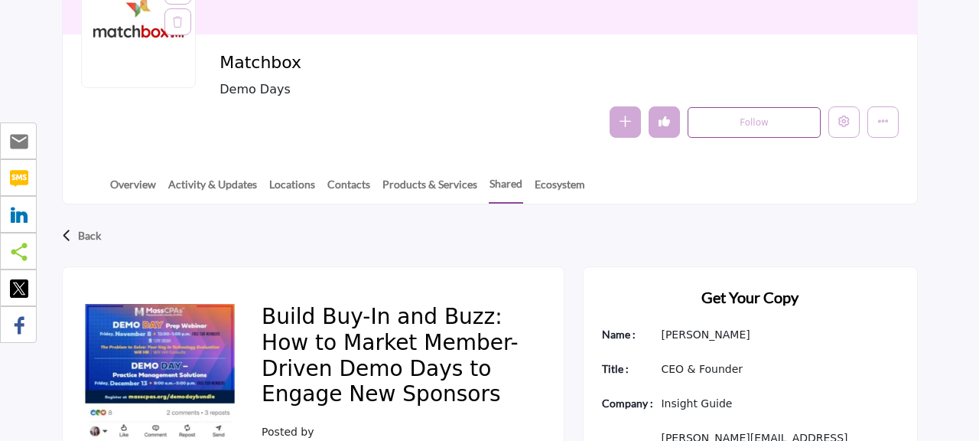
scroll to position [212, 0]
click at [848, 117] on icon "Edit company" at bounding box center [844, 121] width 11 height 11
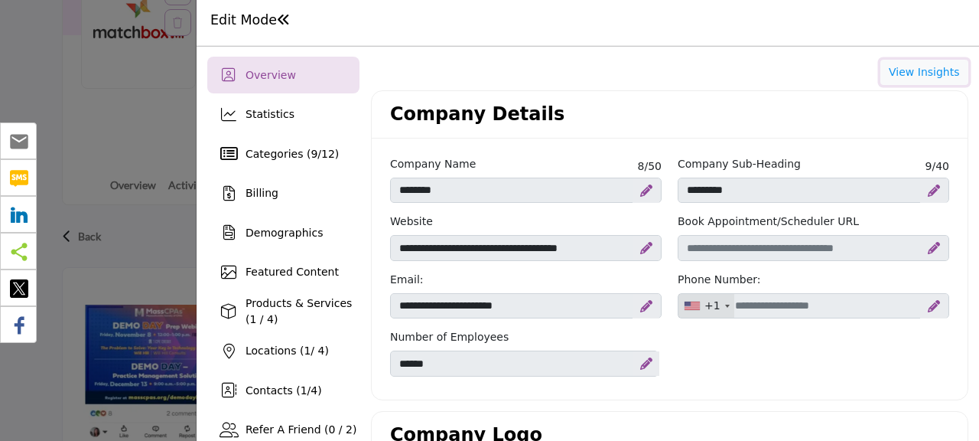
click at [907, 73] on button "View Insights" at bounding box center [925, 73] width 88 height 26
click at [311, 270] on span "Featured Content" at bounding box center [292, 271] width 93 height 12
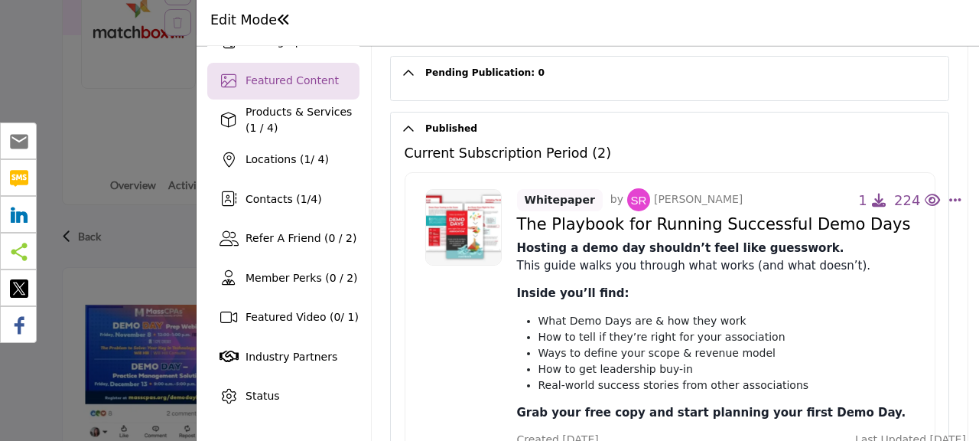
scroll to position [194, 0]
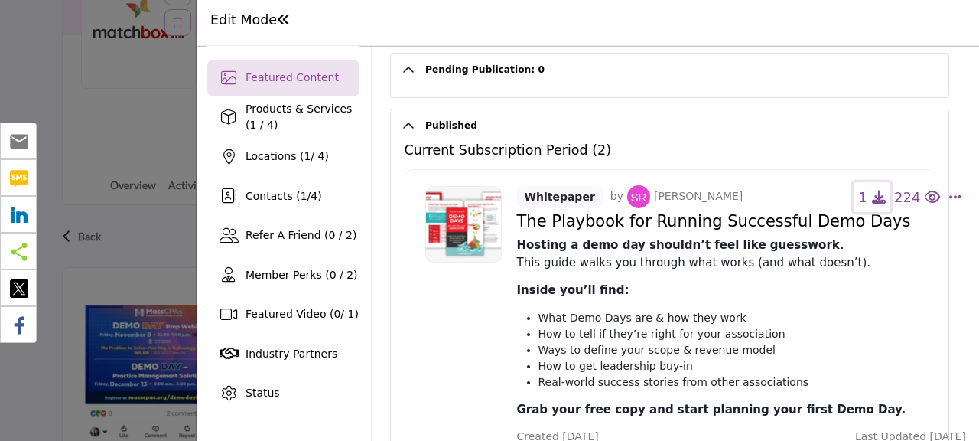
click at [876, 198] on icon "button" at bounding box center [879, 197] width 14 height 14
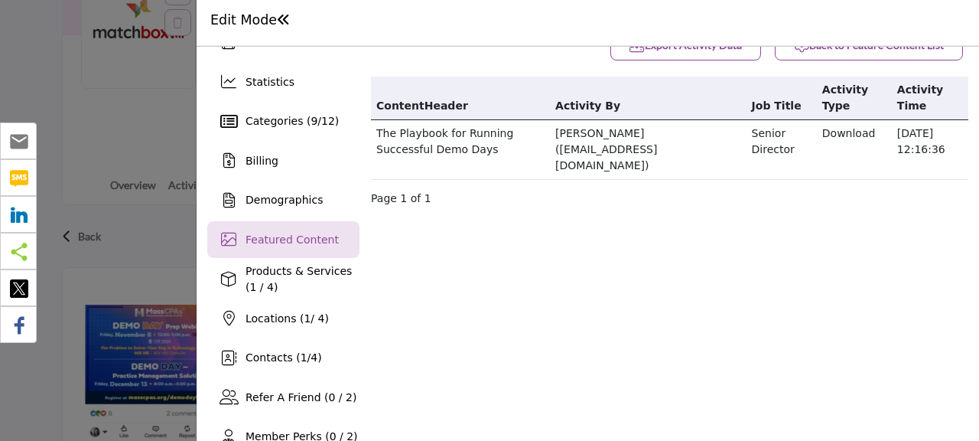
scroll to position [0, 0]
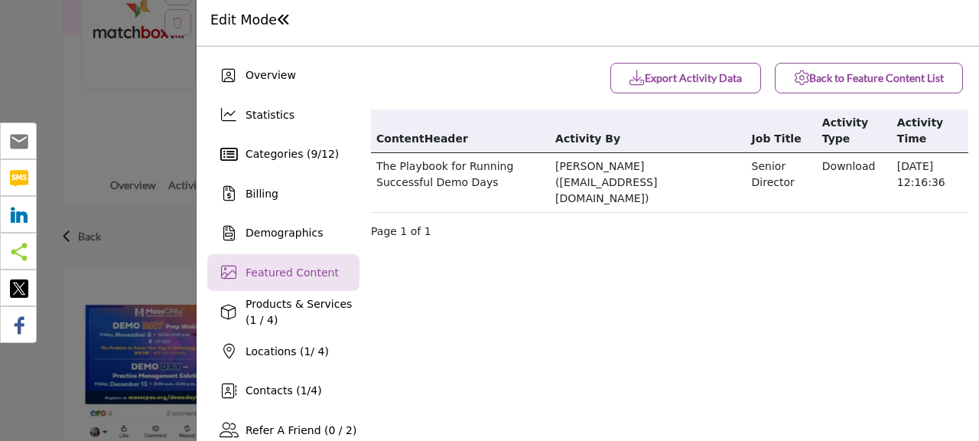
click at [277, 25] on span at bounding box center [284, 20] width 14 height 14
click at [257, 24] on h1 "Edit Mode" at bounding box center [250, 20] width 80 height 16
click at [138, 105] on div at bounding box center [489, 220] width 979 height 441
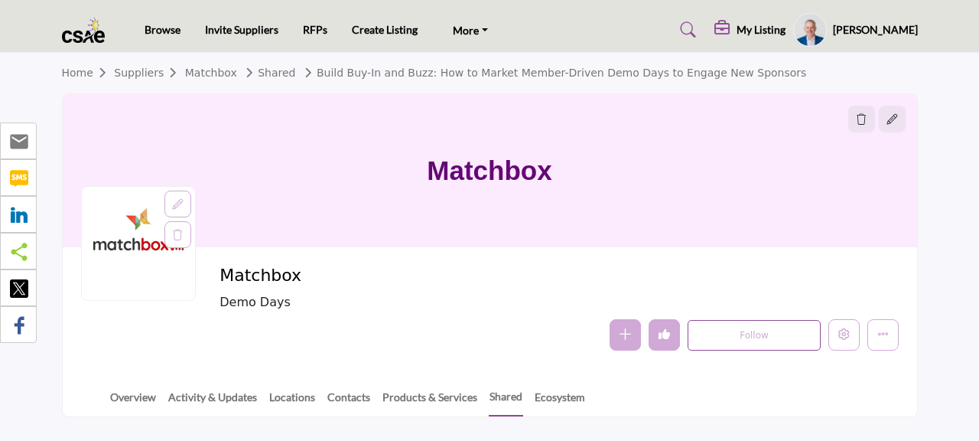
click at [164, 30] on link "Browse" at bounding box center [163, 29] width 36 height 13
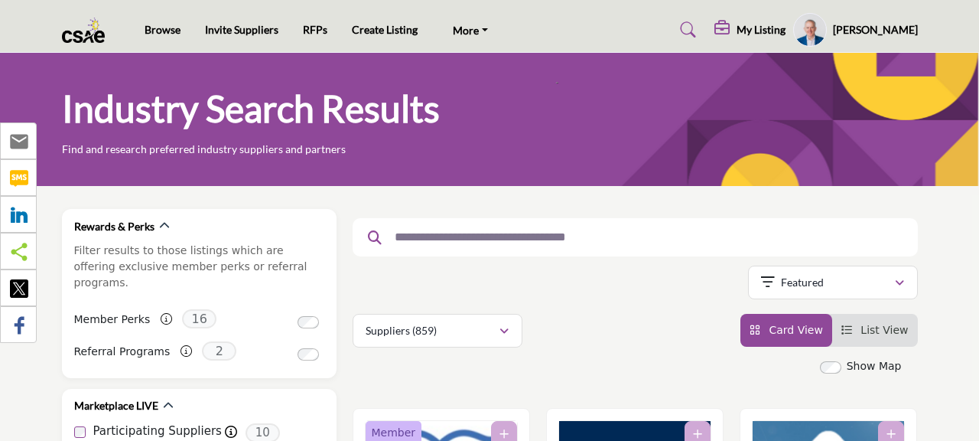
click at [314, 31] on link "RFPs" at bounding box center [315, 29] width 24 height 13
click at [503, 239] on input "text" at bounding box center [629, 237] width 485 height 20
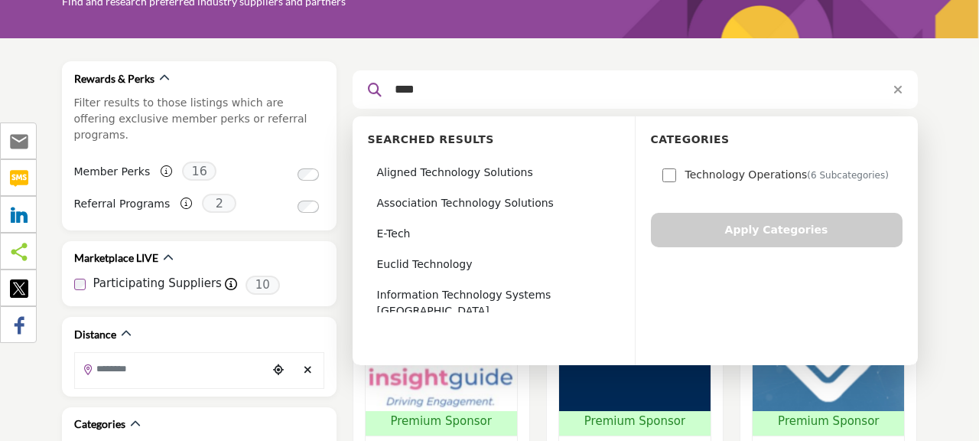
scroll to position [149, 0]
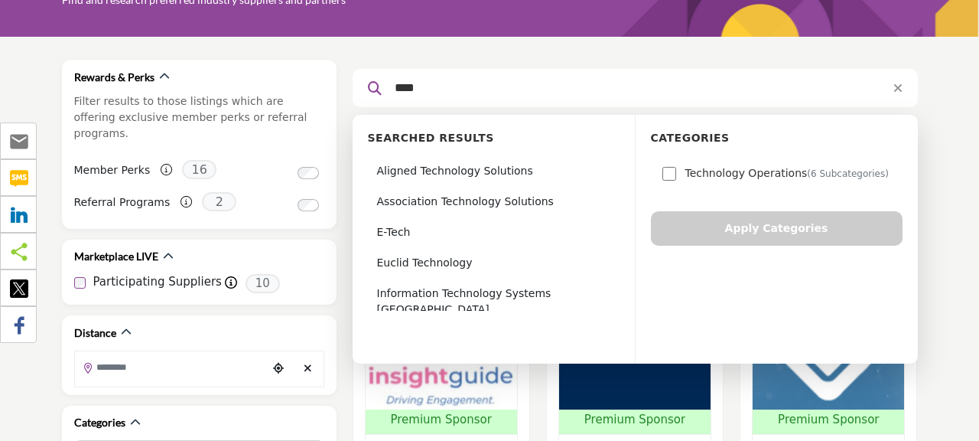
type input "****"
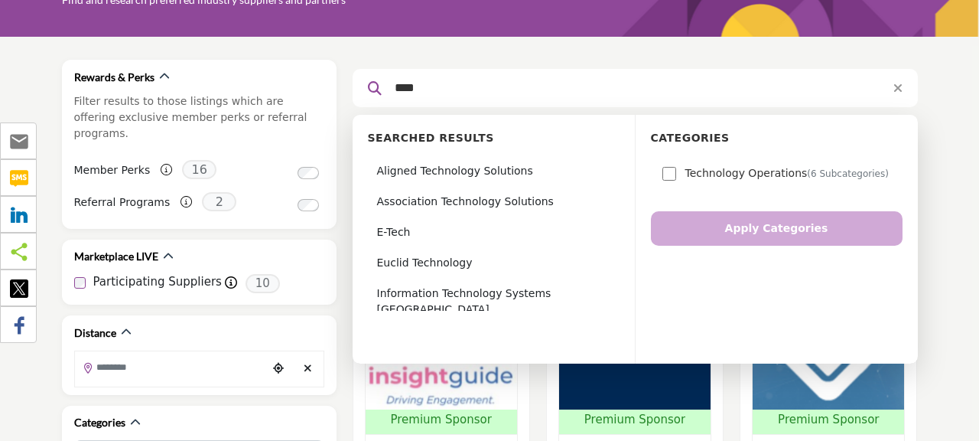
click at [799, 228] on button "Apply Categories" at bounding box center [777, 228] width 252 height 34
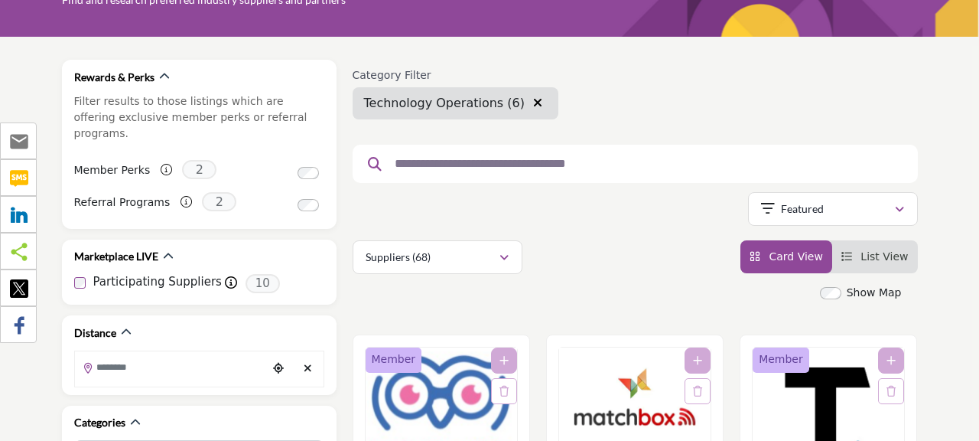
click at [440, 170] on input "text" at bounding box center [629, 164] width 485 height 20
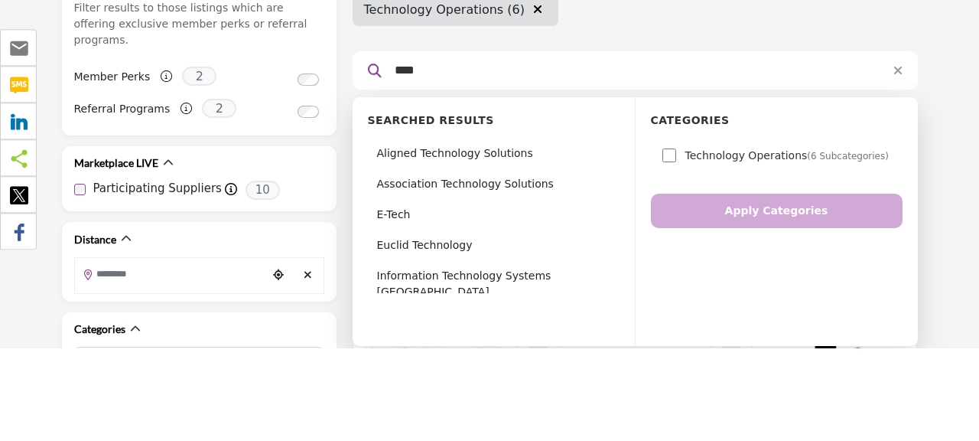
scroll to position [149, 0]
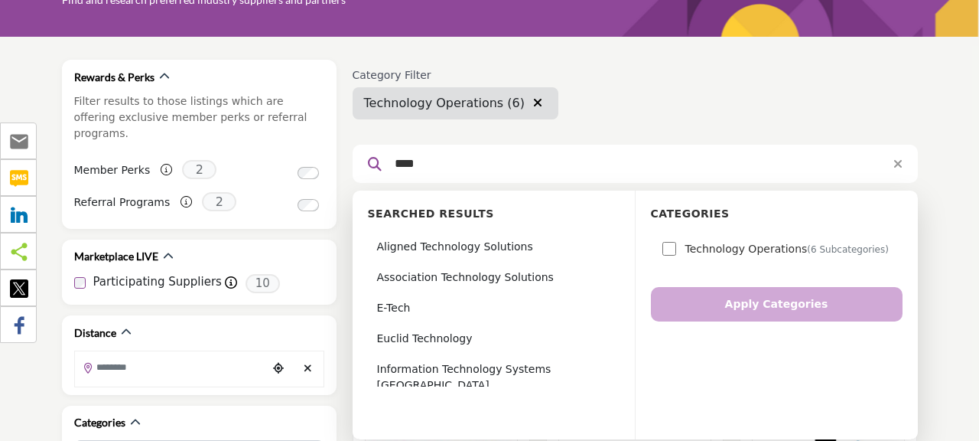
type input "****"
click at [702, 115] on div "Category Filter Webinar Services Web Hosting Services Managed Service Providers…" at bounding box center [635, 94] width 565 height 50
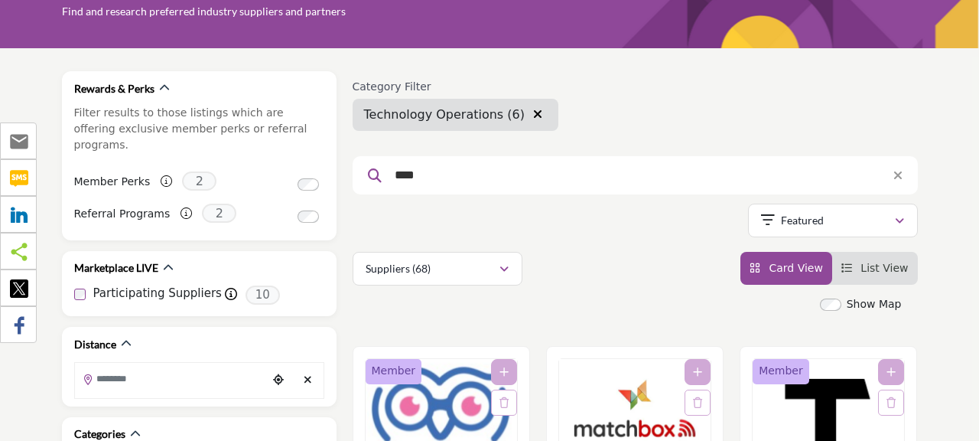
scroll to position [129, 0]
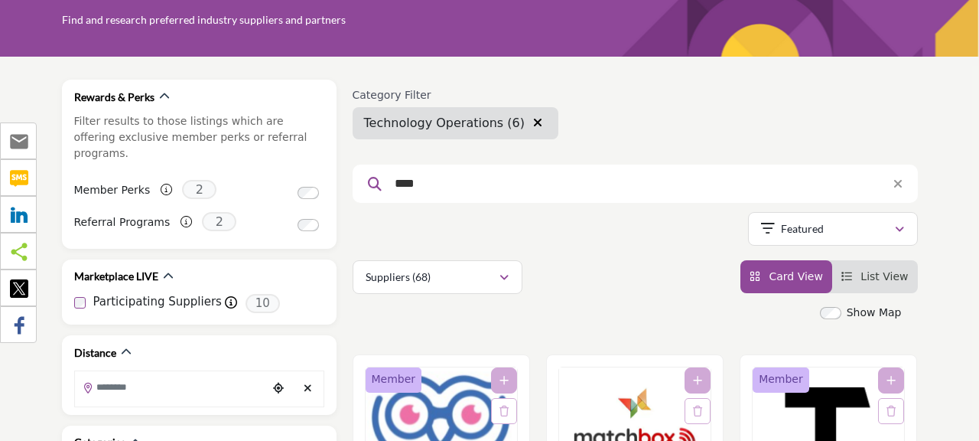
click at [633, 188] on input "****" at bounding box center [629, 184] width 485 height 20
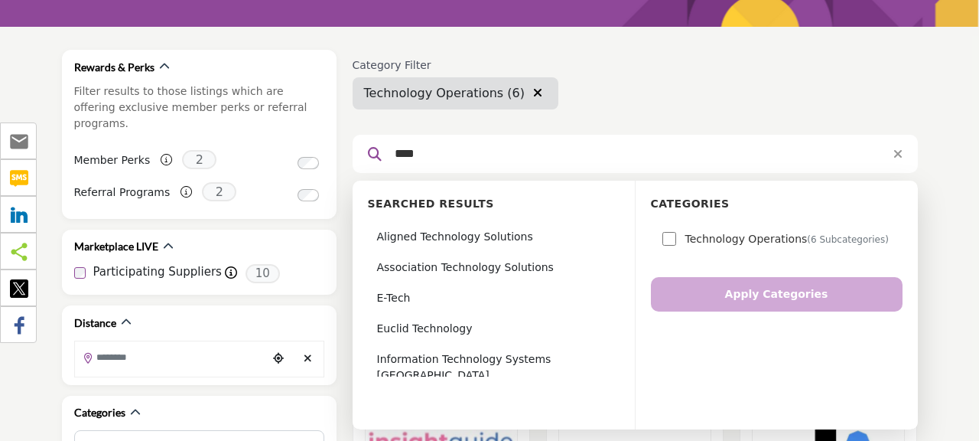
scroll to position [203, 0]
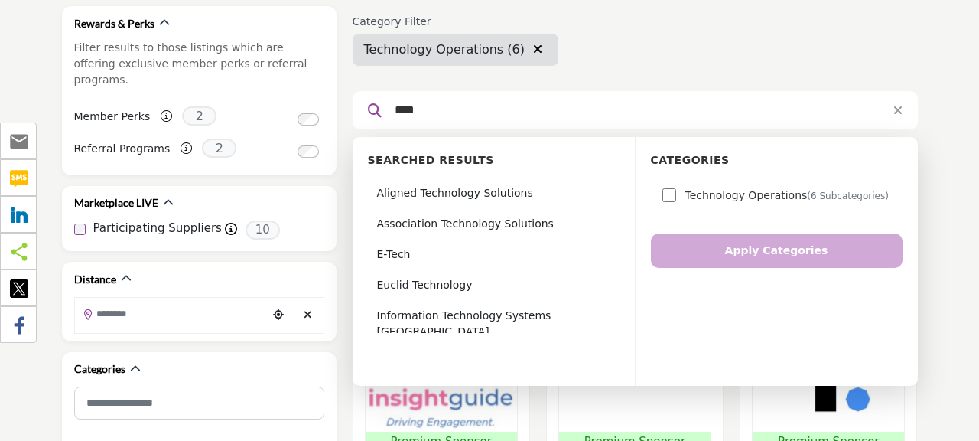
click at [894, 110] on icon at bounding box center [898, 110] width 9 height 12
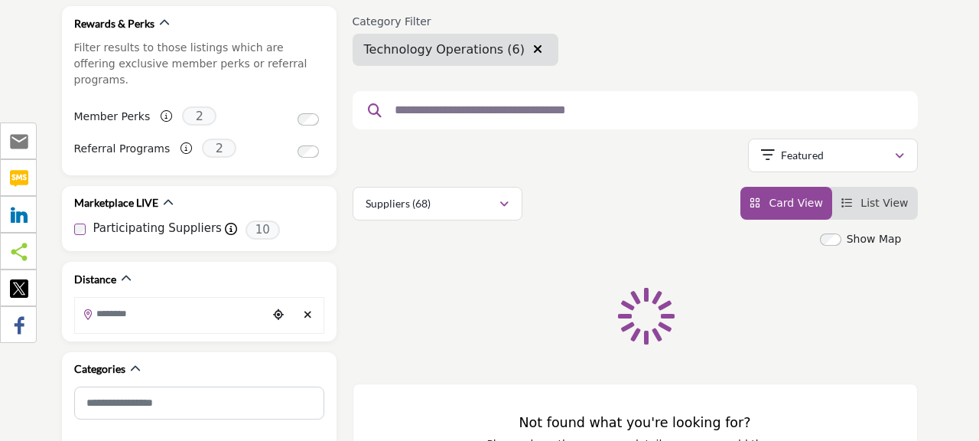
click at [433, 113] on input "text" at bounding box center [629, 110] width 485 height 20
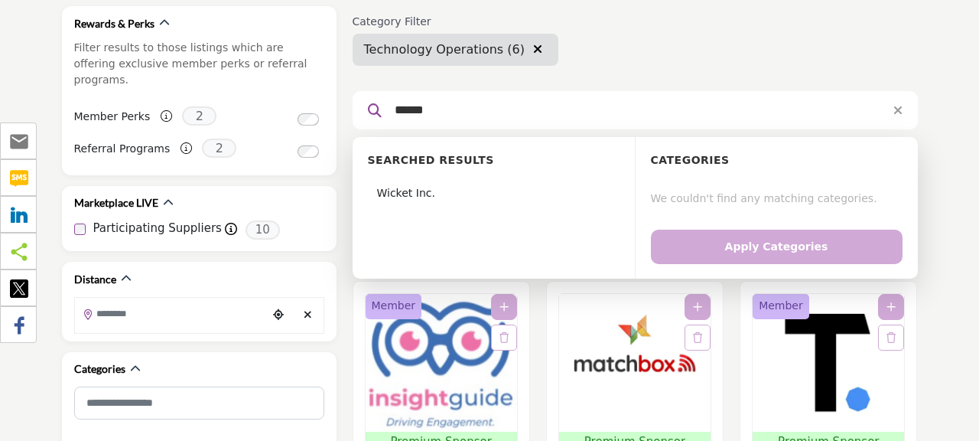
type input "******"
click at [397, 197] on div "Wicket Inc." at bounding box center [492, 193] width 248 height 27
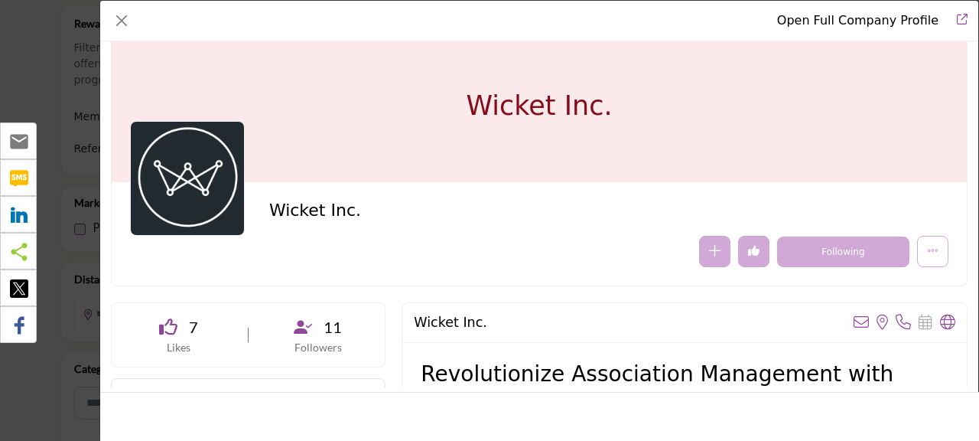
scroll to position [5, 0]
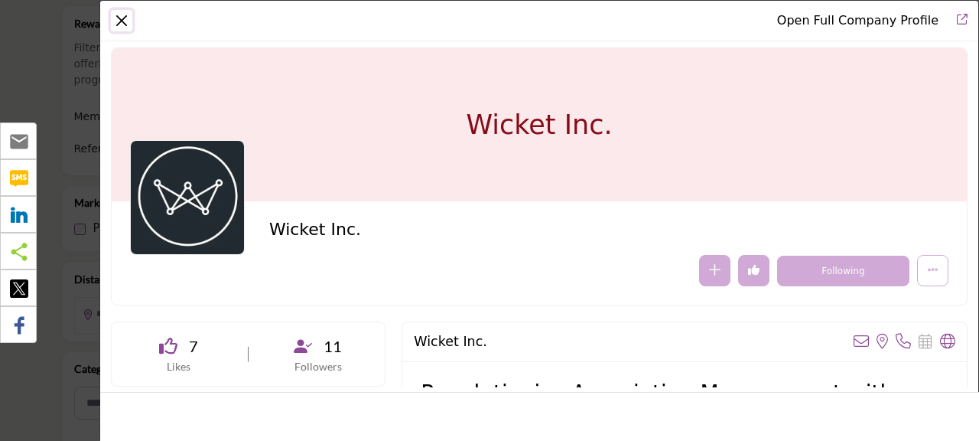
click at [120, 13] on button "Close" at bounding box center [121, 20] width 21 height 21
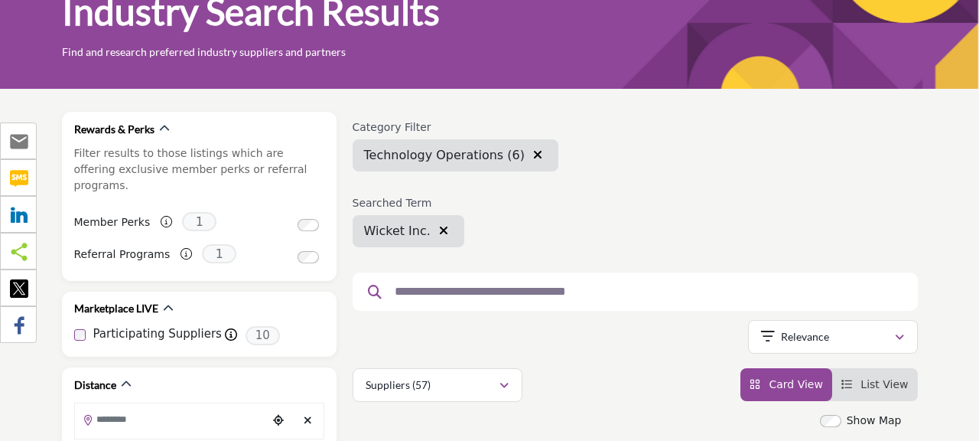
scroll to position [74, 0]
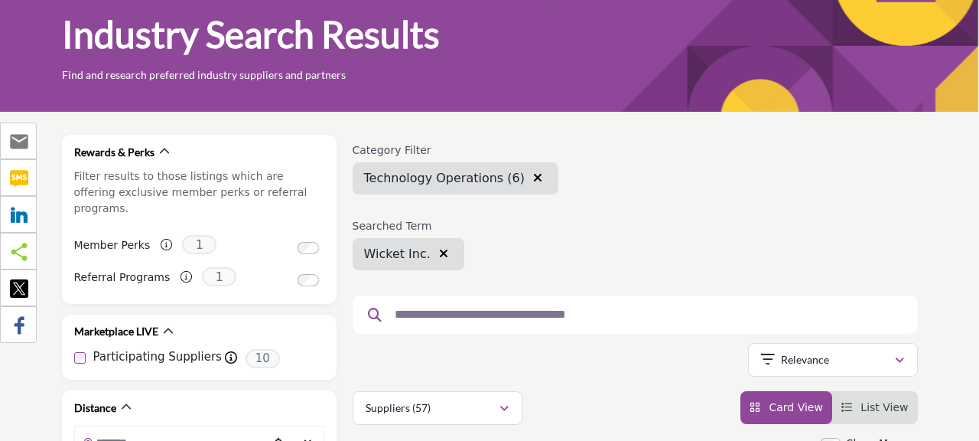
click at [533, 175] on icon "button" at bounding box center [537, 177] width 9 height 12
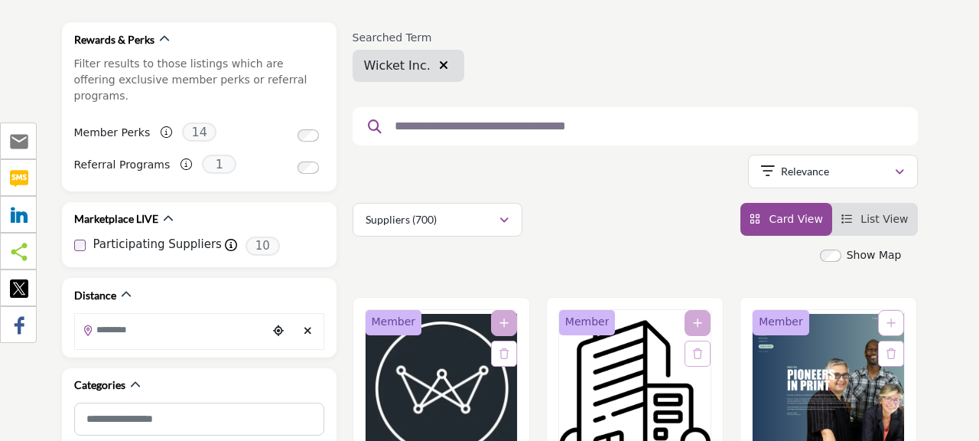
scroll to position [229, 0]
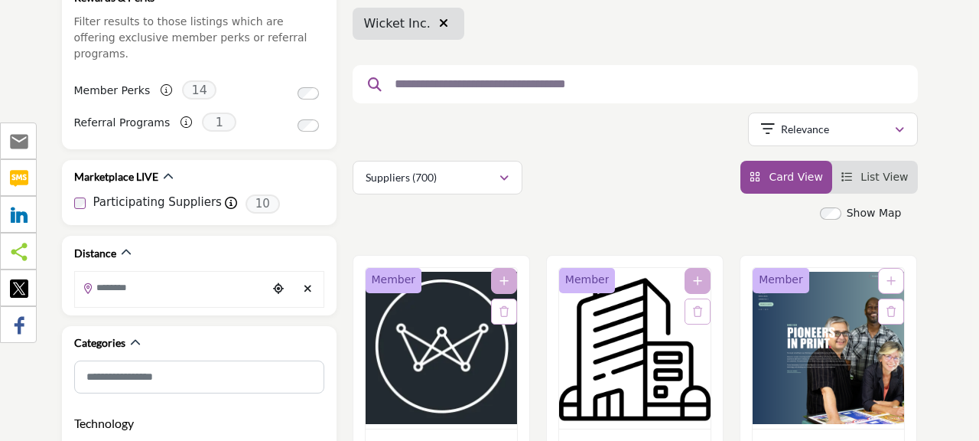
click at [439, 21] on icon "button" at bounding box center [443, 23] width 9 height 12
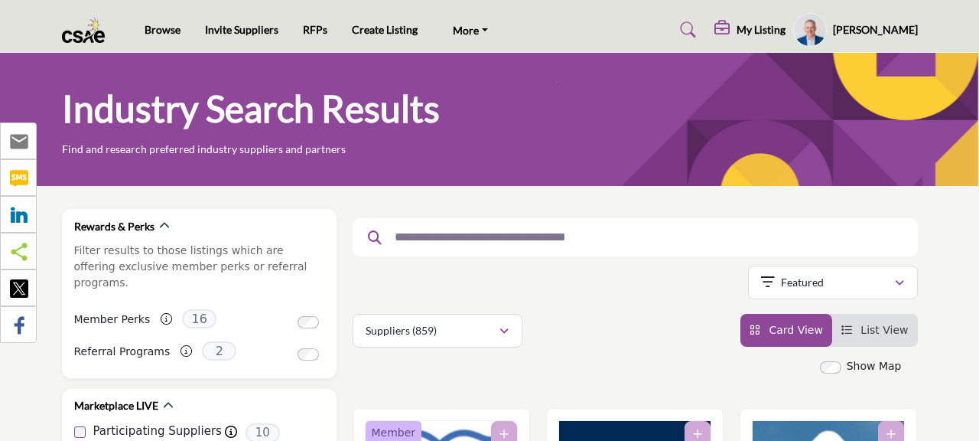
click at [749, 34] on h5 "My Listing" at bounding box center [761, 30] width 49 height 14
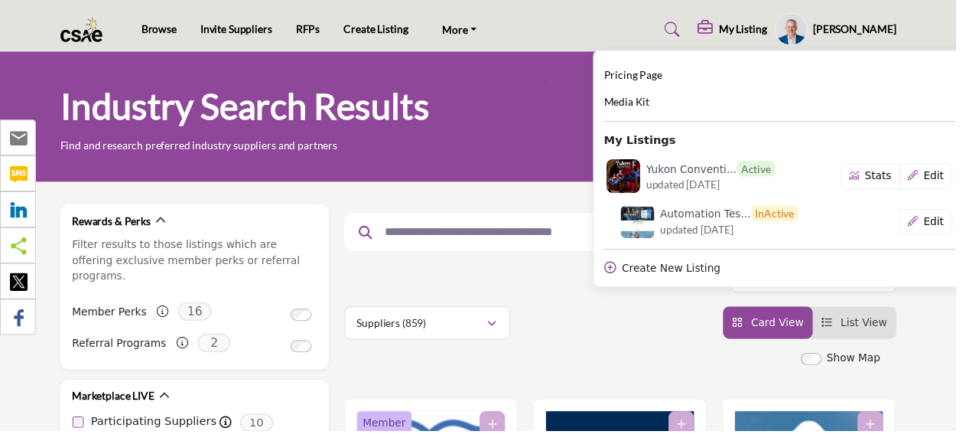
click at [604, 34] on div "My Listing Pricing Page Media Kit Active" at bounding box center [748, 30] width 340 height 34
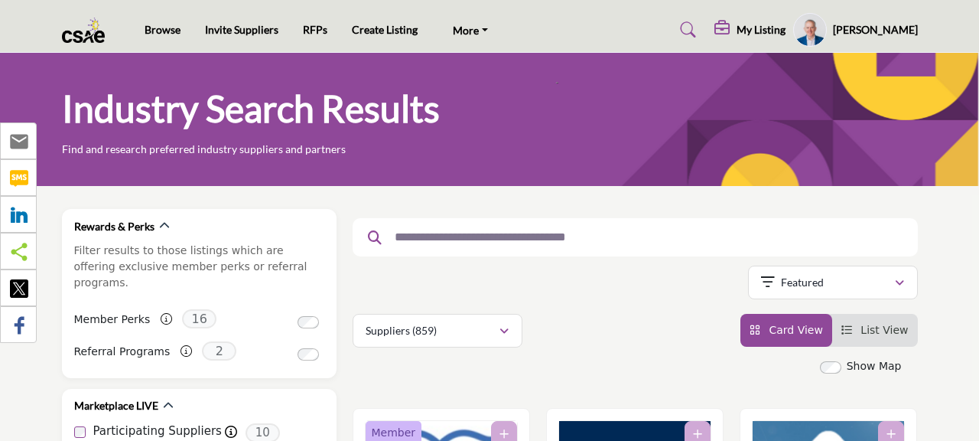
click at [773, 35] on h5 "My Listing" at bounding box center [761, 30] width 49 height 14
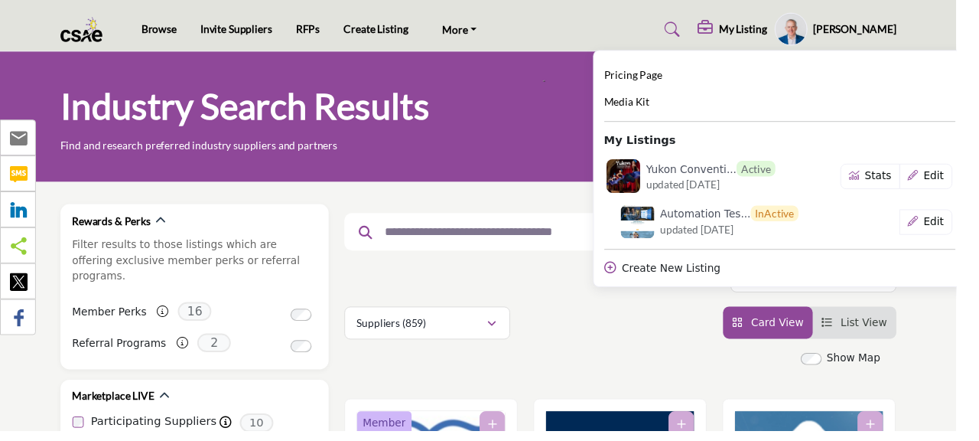
click at [675, 77] on span "Pricing Page" at bounding box center [649, 76] width 60 height 13
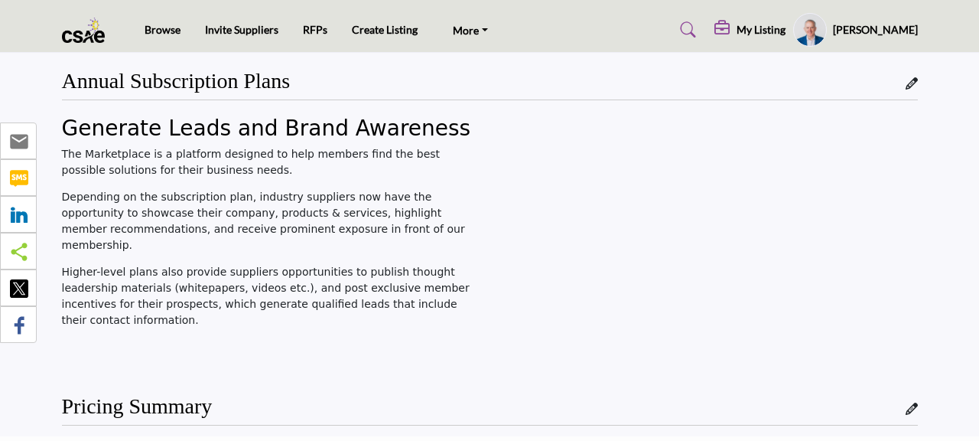
click at [87, 32] on img at bounding box center [87, 30] width 51 height 25
